Goal: Check status

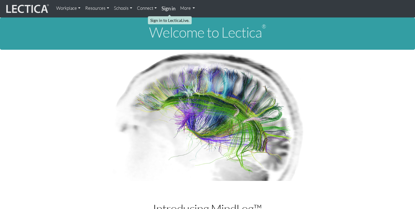
click at [169, 12] on link "Sign in" at bounding box center [168, 8] width 19 height 13
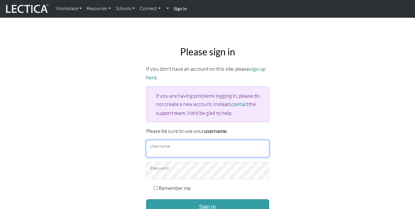
type input "dharaapatel"
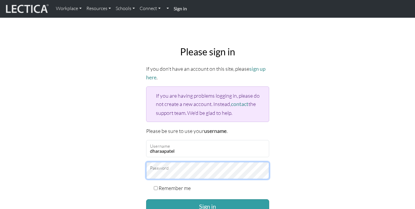
click at [207, 204] on button "Sign in" at bounding box center [207, 206] width 123 height 14
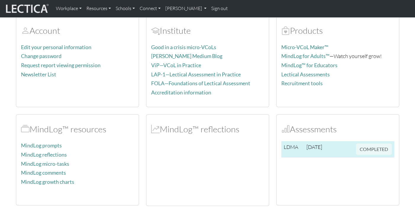
scroll to position [48, 0]
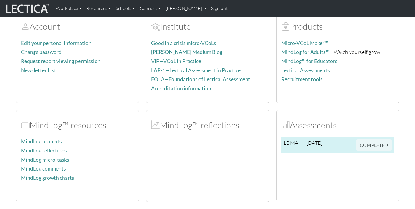
click at [312, 139] on span "2025-08-15" at bounding box center [314, 142] width 16 height 7
click at [366, 141] on span "COMPLETED" at bounding box center [373, 144] width 36 height 7
